Goal: Task Accomplishment & Management: Use online tool/utility

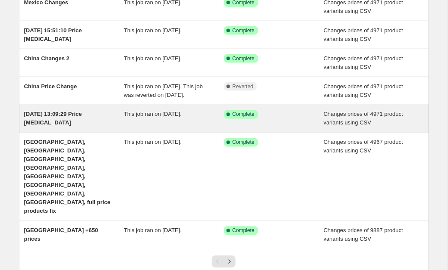
scroll to position [168, 0]
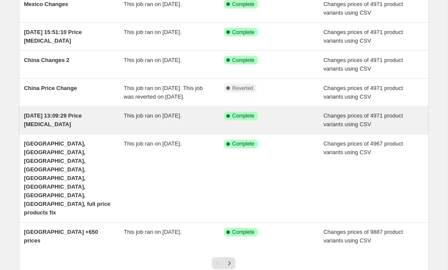
click at [148, 119] on span "This job ran on [DATE]." at bounding box center [153, 116] width 58 height 6
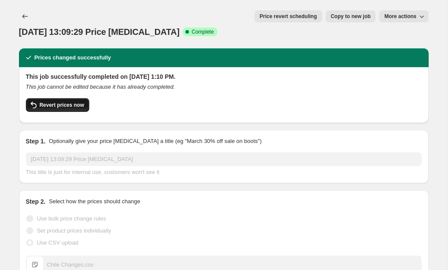
click at [81, 102] on span "Revert prices now" at bounding box center [62, 105] width 44 height 7
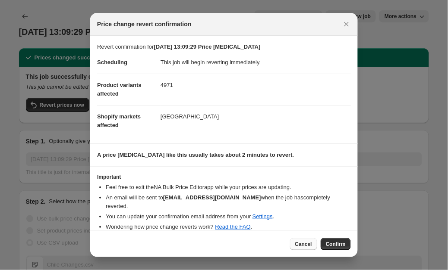
click at [304, 241] on span "Cancel" at bounding box center [303, 244] width 17 height 7
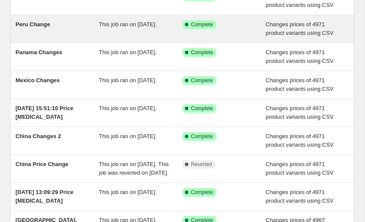
scroll to position [123, 0]
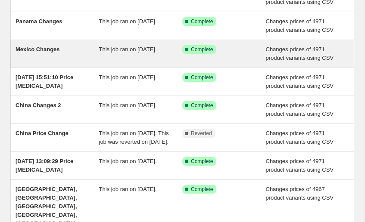
click at [133, 63] on div "This job ran on [DATE]." at bounding box center [141, 53] width 84 height 17
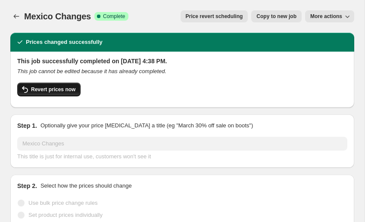
click at [39, 86] on button "Revert prices now" at bounding box center [48, 90] width 63 height 14
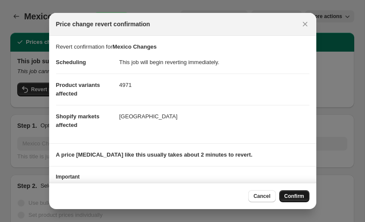
click at [288, 196] on span "Confirm" at bounding box center [295, 196] width 20 height 7
